Goal: Transaction & Acquisition: Purchase product/service

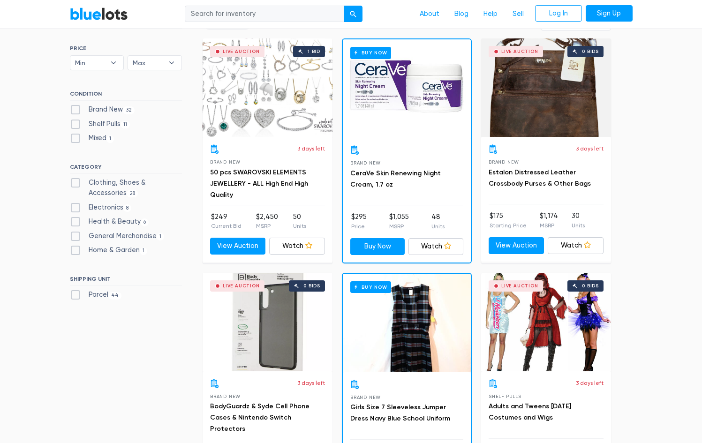
scroll to position [286, 0]
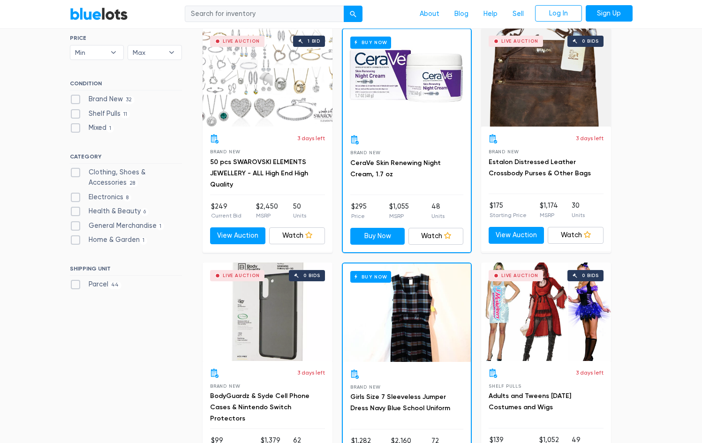
click at [126, 175] on label "Clothing, Shoes & Accessories 28" at bounding box center [126, 178] width 112 height 20
click at [76, 174] on Accessories"] "Clothing, Shoes & Accessories 28" at bounding box center [73, 171] width 6 height 6
checkbox Accessories"] "true"
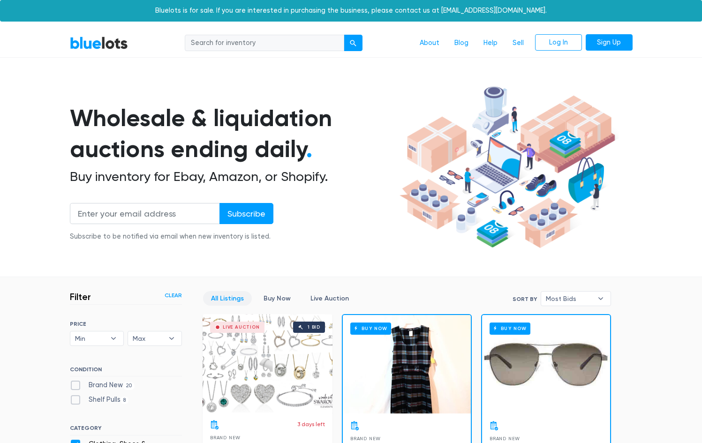
click at [279, 41] on input "search" at bounding box center [265, 43] width 160 height 17
type input "kids"
click at [344, 35] on button "submit" at bounding box center [353, 43] width 19 height 17
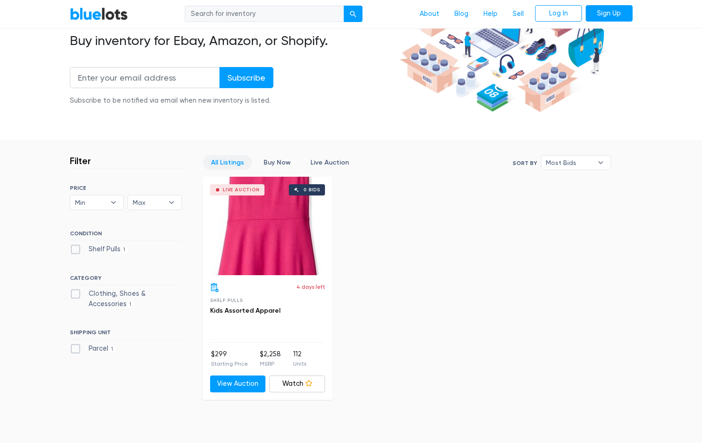
scroll to position [209, 0]
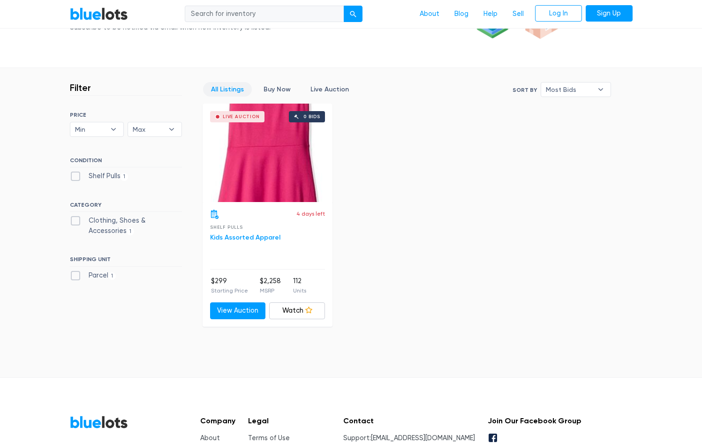
click at [267, 236] on link "Kids Assorted Apparel" at bounding box center [245, 238] width 70 height 8
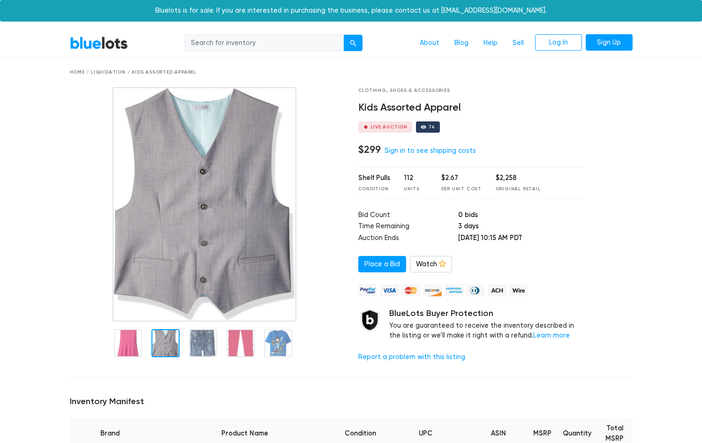
click at [175, 343] on div at bounding box center [166, 343] width 28 height 28
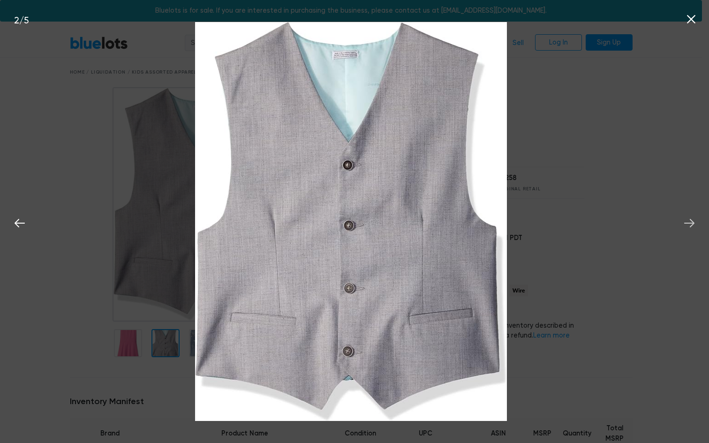
click at [697, 229] on button at bounding box center [689, 222] width 21 height 21
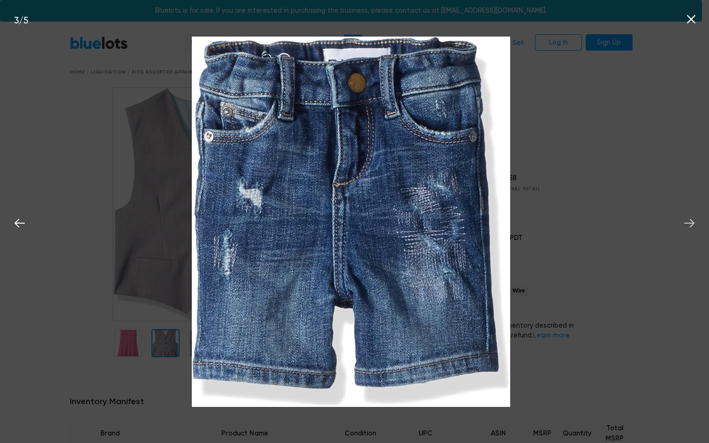
click at [697, 229] on button at bounding box center [689, 222] width 21 height 21
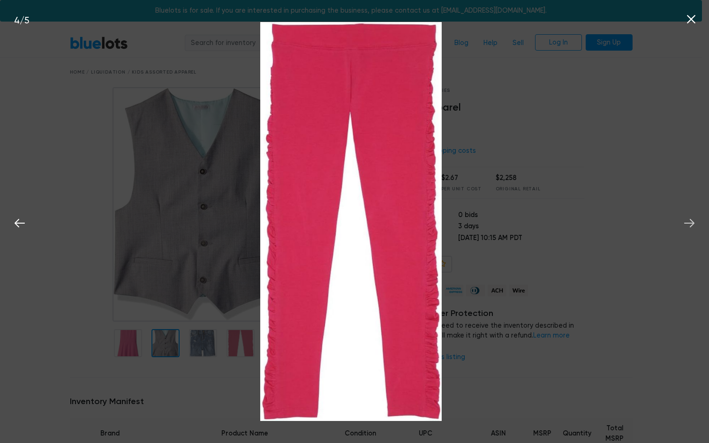
click at [697, 229] on button at bounding box center [689, 222] width 21 height 21
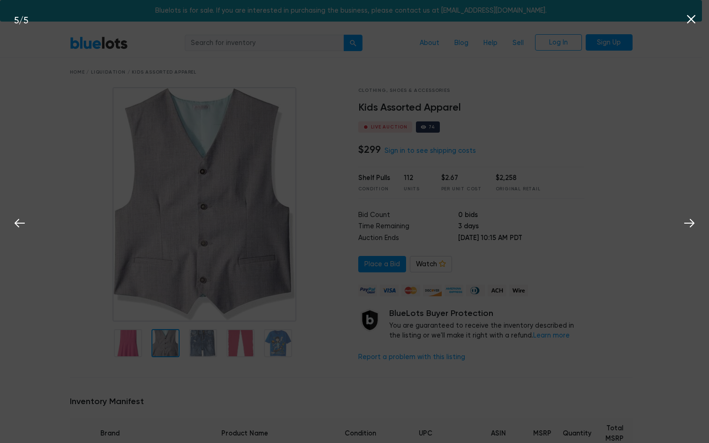
click at [640, 247] on div "5 / 5" at bounding box center [354, 221] width 709 height 443
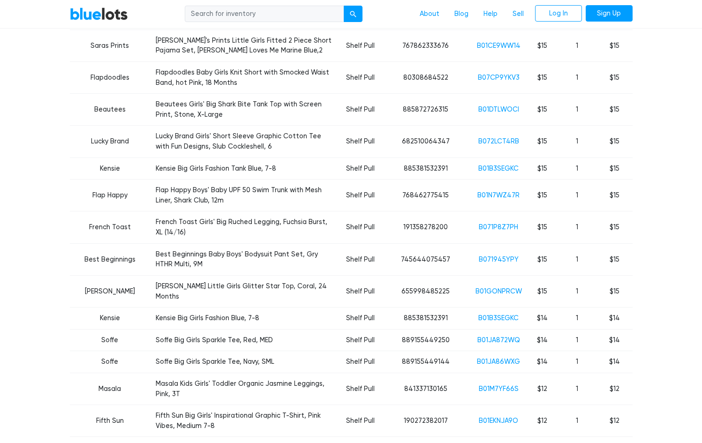
scroll to position [2322, 0]
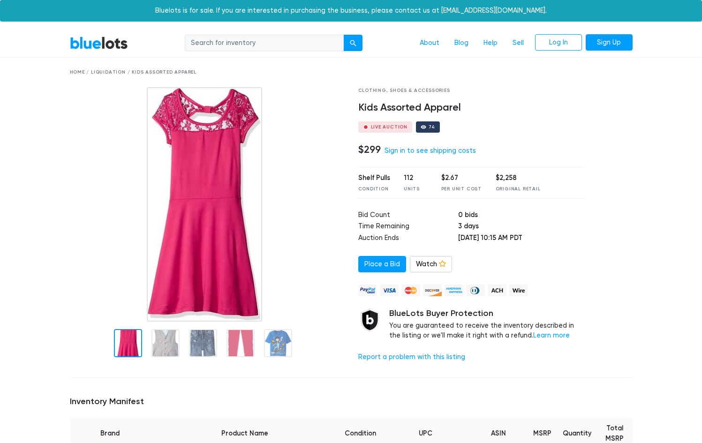
scroll to position [2315, 0]
